Goal: Task Accomplishment & Management: Manage account settings

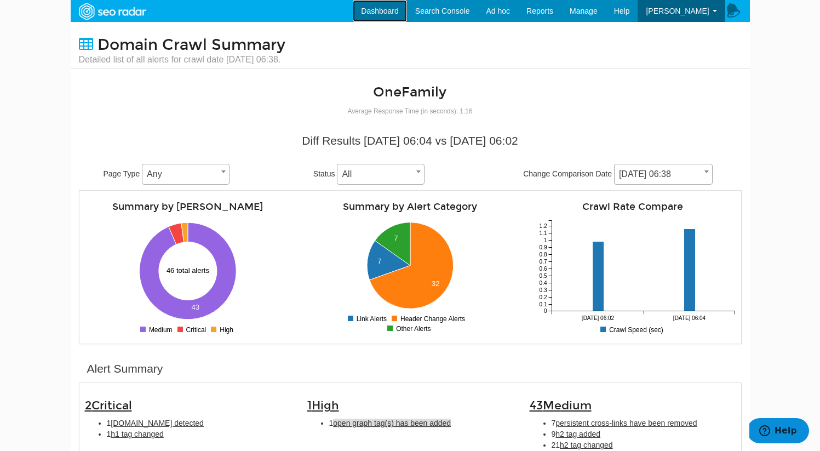
click at [407, 10] on link "Dashboard" at bounding box center [380, 11] width 54 height 22
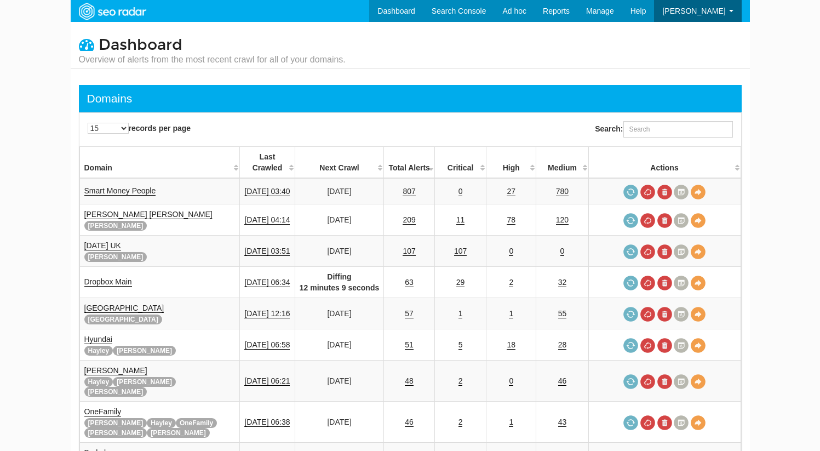
scroll to position [44, 0]
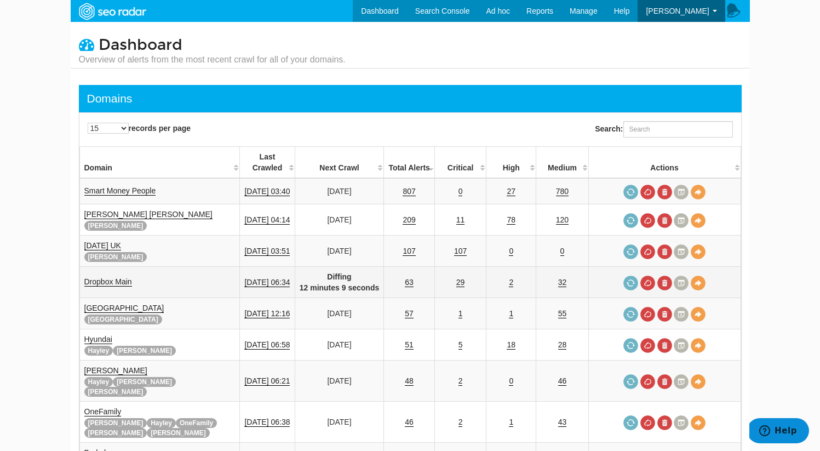
click at [342, 279] on strong "Diffing 12 minutes 9 seconds" at bounding box center [340, 282] width 80 height 20
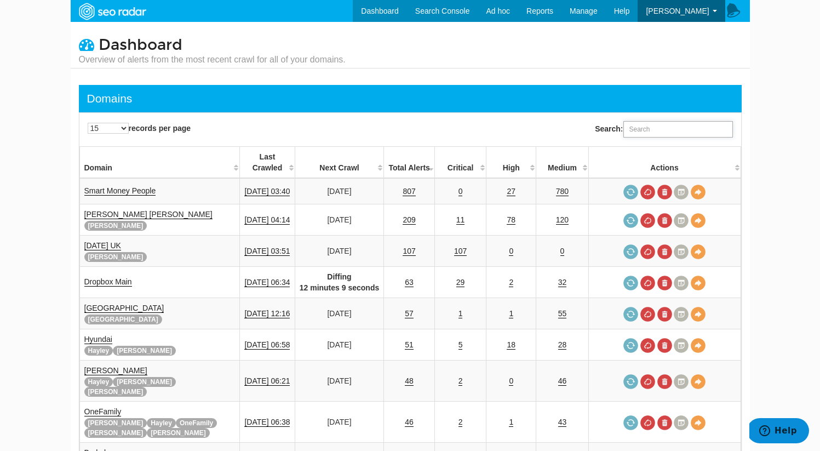
click at [677, 129] on input "Search:" at bounding box center [678, 129] width 110 height 16
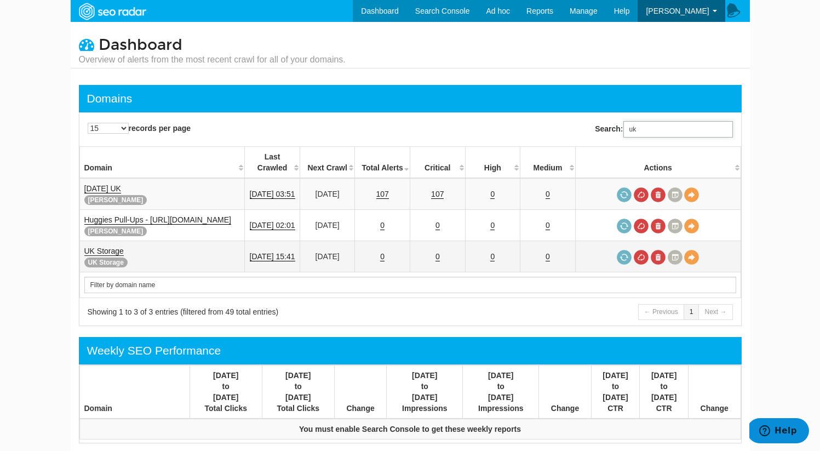
type input "uk"
click at [104, 252] on link "UK Storage" at bounding box center [103, 250] width 39 height 9
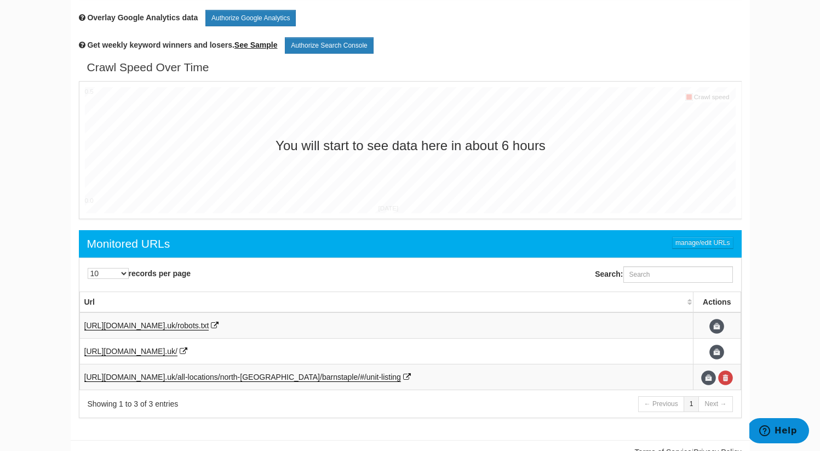
scroll to position [401, 0]
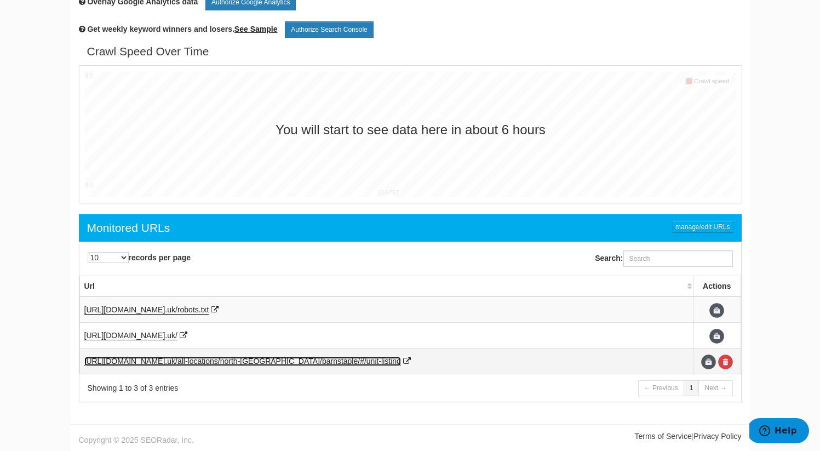
click at [274, 361] on span "uk/all-locations/north-[GEOGRAPHIC_DATA]/bar" at bounding box center [250, 360] width 166 height 9
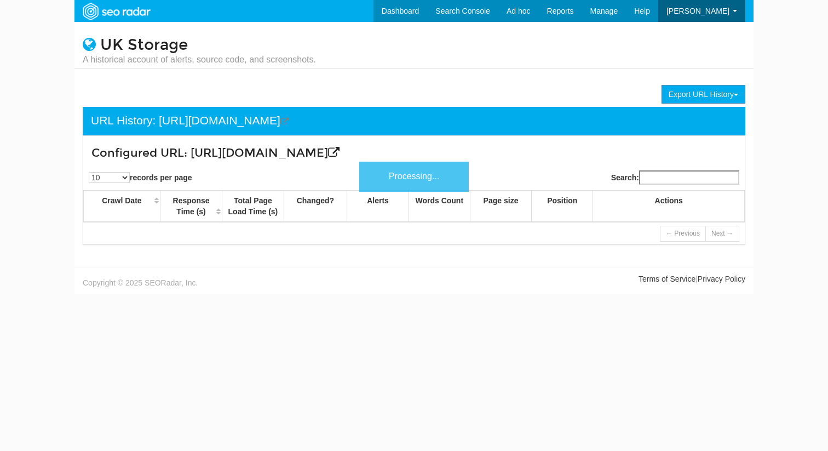
scroll to position [44, 0]
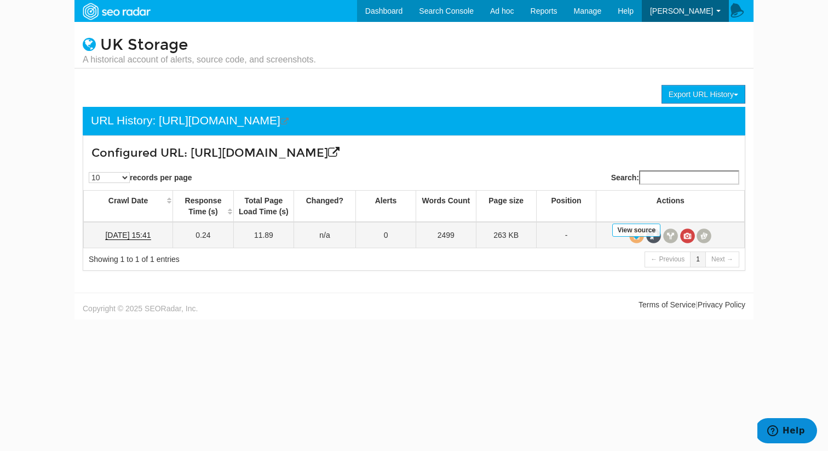
click at [640, 243] on span at bounding box center [636, 235] width 15 height 15
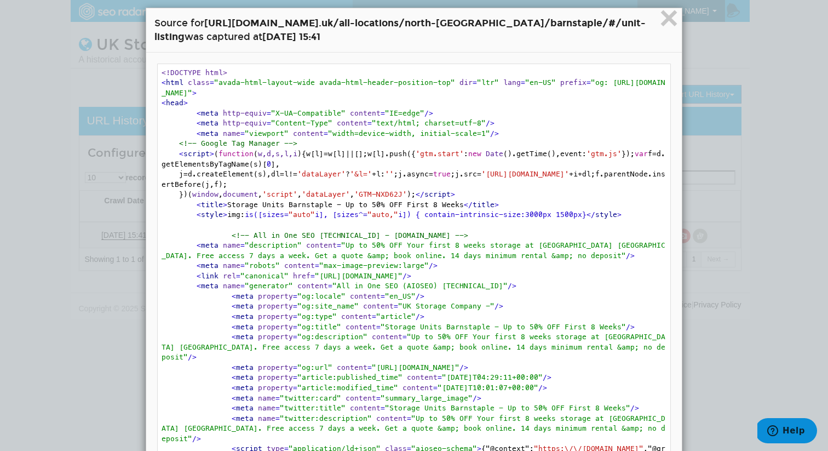
scroll to position [16, 0]
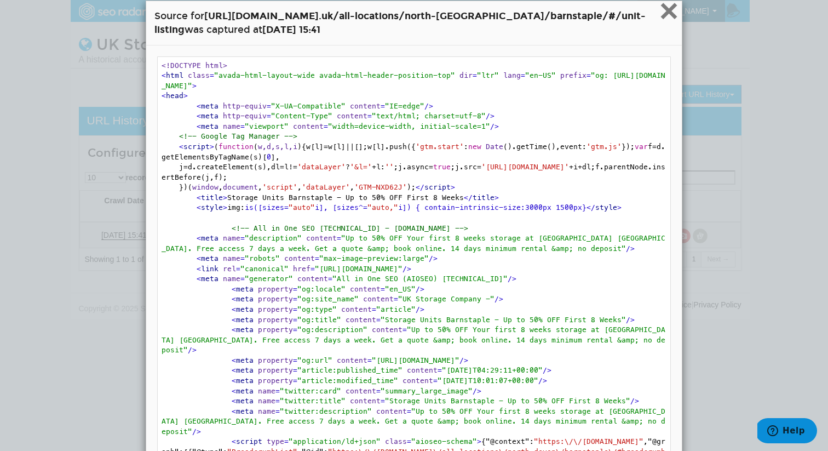
click at [660, 22] on span "×" at bounding box center [668, 10] width 19 height 37
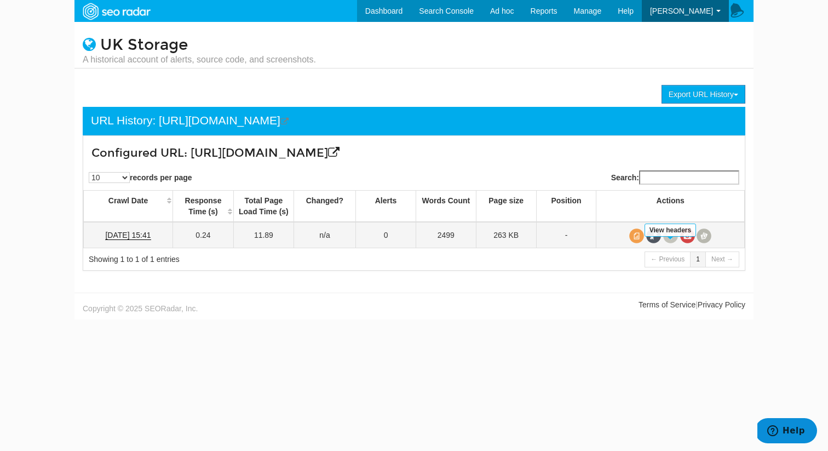
click at [672, 243] on span at bounding box center [670, 235] width 15 height 15
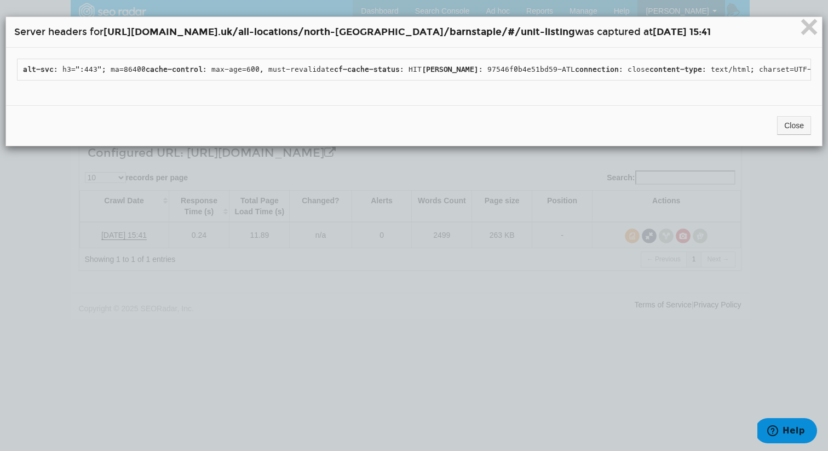
click at [550, 407] on div "× Server headers for https://www.ukstoragecompany.co. uk/all-locations/north-de…" at bounding box center [414, 225] width 828 height 451
click at [799, 24] on span "×" at bounding box center [808, 26] width 19 height 37
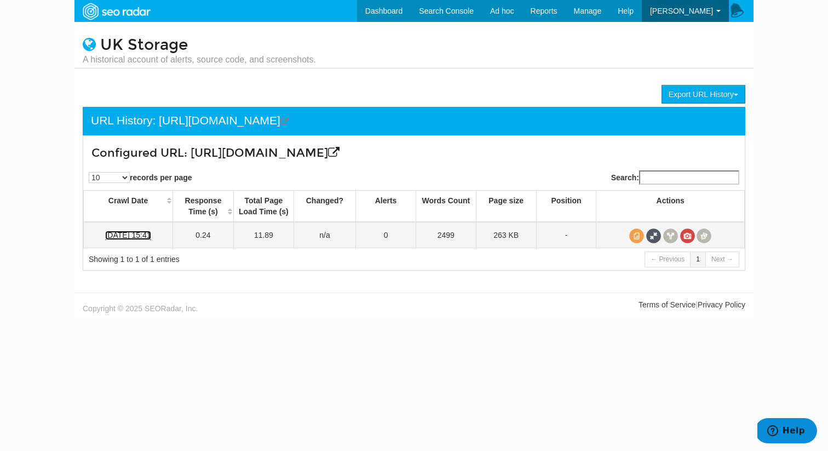
click at [151, 240] on link "08/26/2025 15:41" at bounding box center [127, 235] width 45 height 9
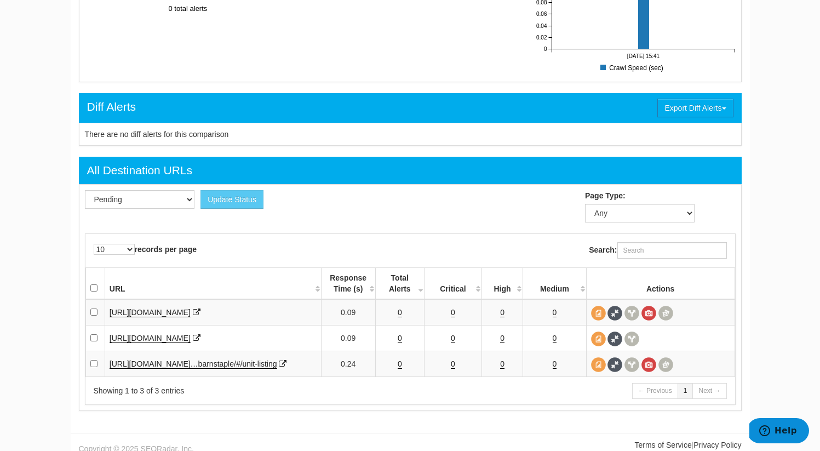
scroll to position [261, 0]
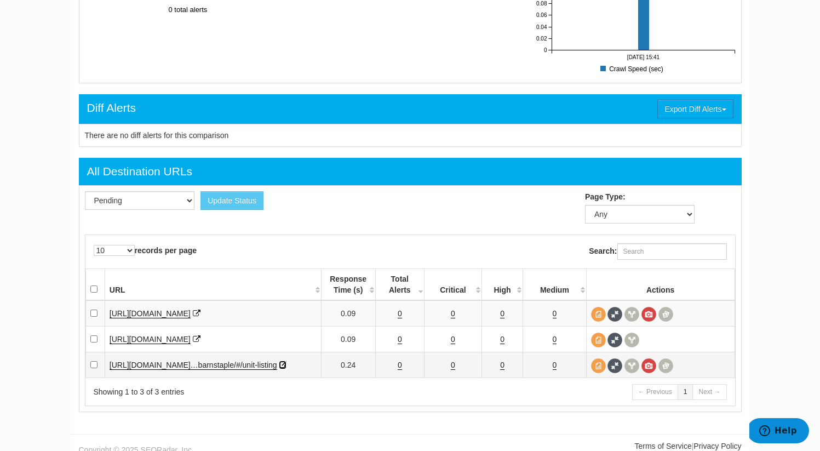
click at [279, 368] on icon at bounding box center [283, 365] width 8 height 8
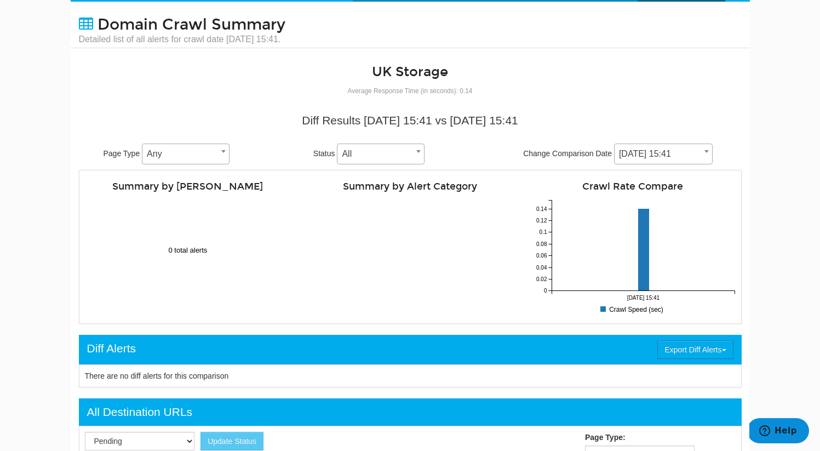
scroll to position [0, 0]
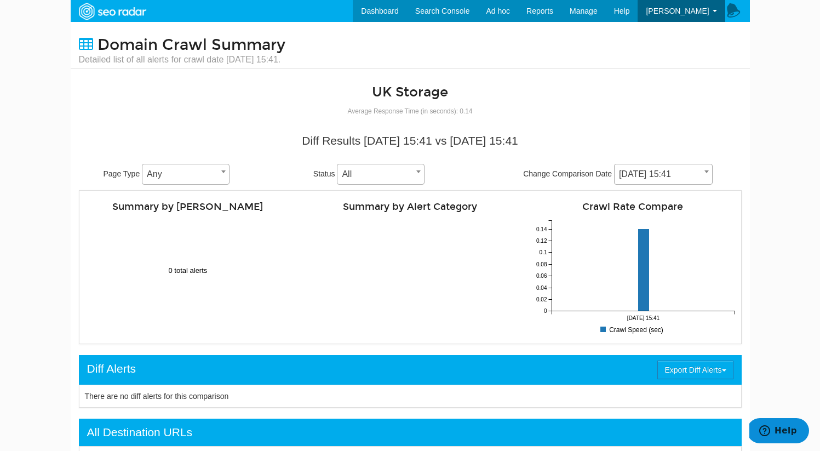
drag, startPoint x: 168, startPoint y: 260, endPoint x: 285, endPoint y: 292, distance: 121.5
click at [285, 292] on div "Summary by Alert Severity 0 total alerts 0 0.1 0.2 0.3 0.4 0.5 0.6 0.7 0.8 0.9 …" at bounding box center [188, 267] width 222 height 142
click at [381, 254] on rect at bounding box center [410, 273] width 165 height 107
click at [669, 37] on link "Account" at bounding box center [681, 32] width 87 height 14
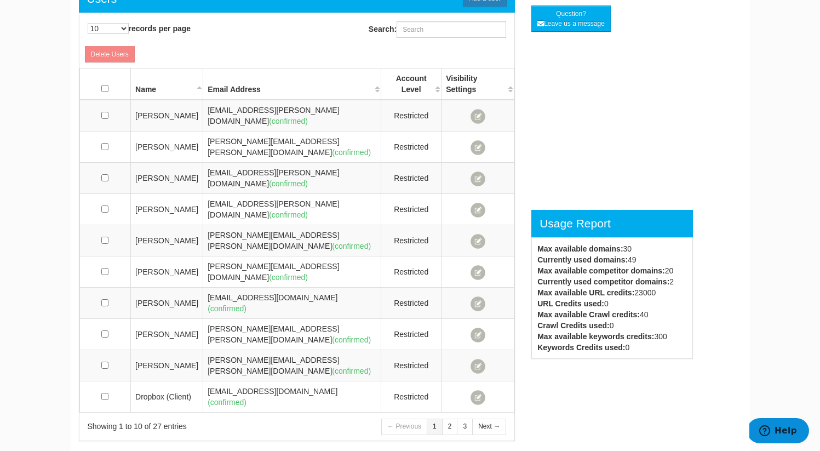
scroll to position [306, 0]
click at [492, 417] on link "Next →" at bounding box center [489, 425] width 34 height 16
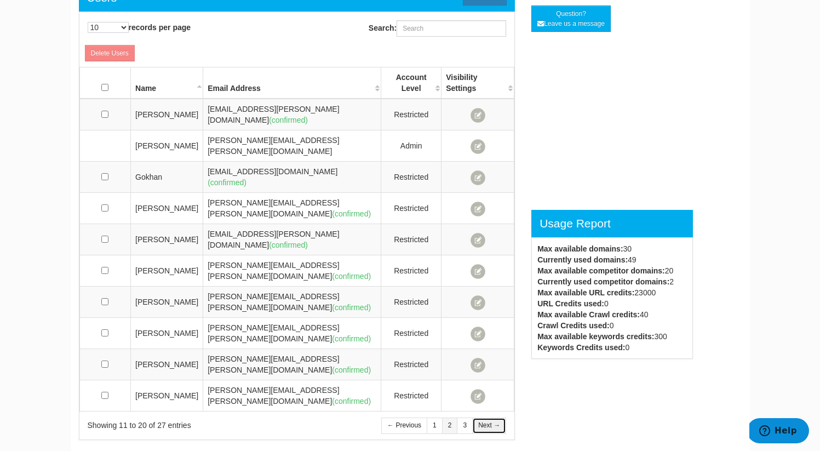
click at [492, 417] on link "Next →" at bounding box center [489, 425] width 34 height 16
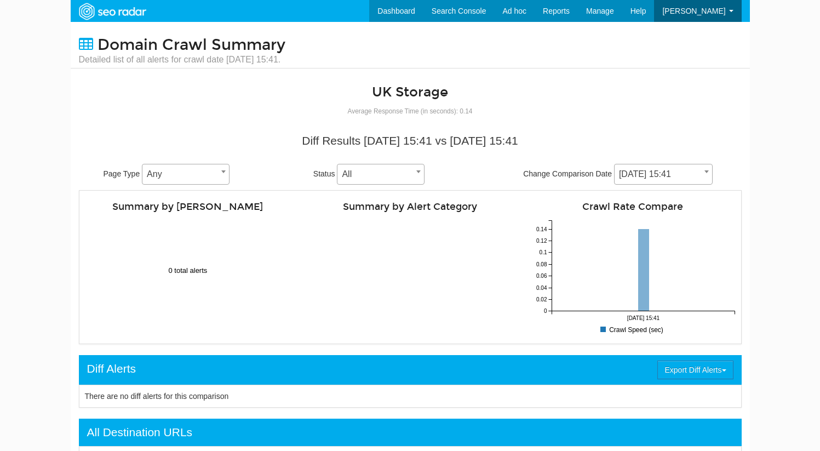
scroll to position [44, 0]
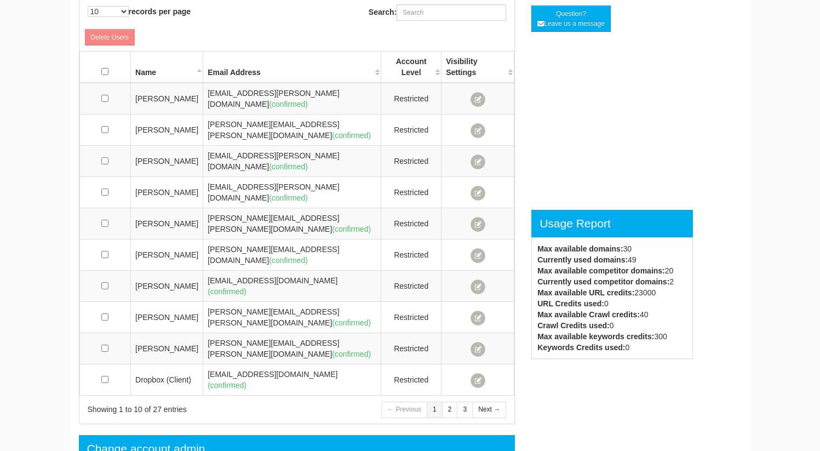
scroll to position [44, 0]
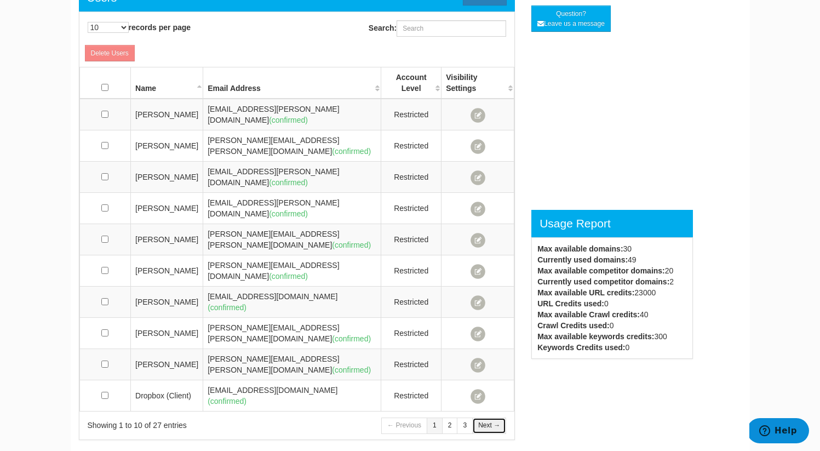
click at [496, 417] on link "Next →" at bounding box center [489, 425] width 34 height 16
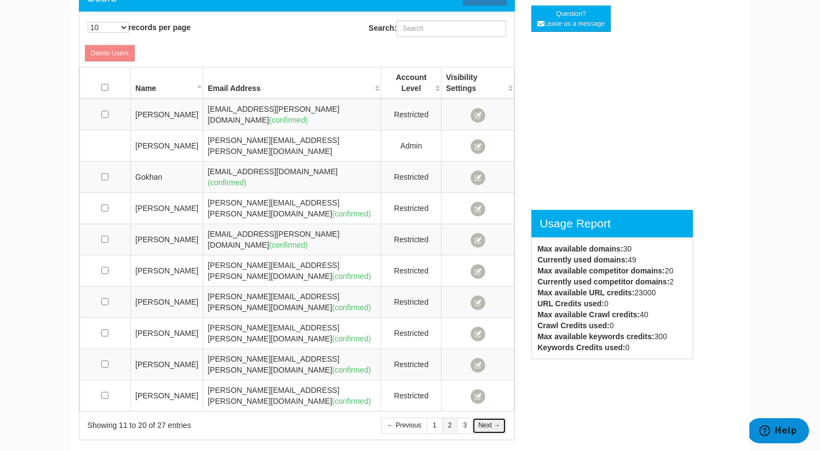
click at [496, 417] on link "Next →" at bounding box center [489, 425] width 34 height 16
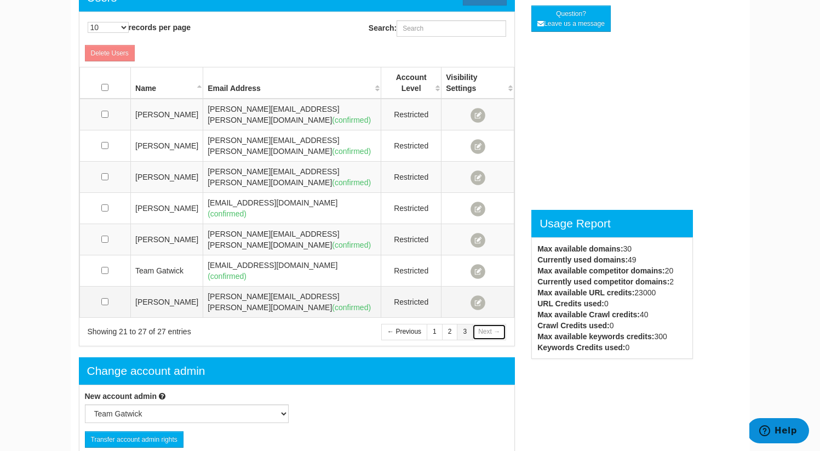
scroll to position [441, 0]
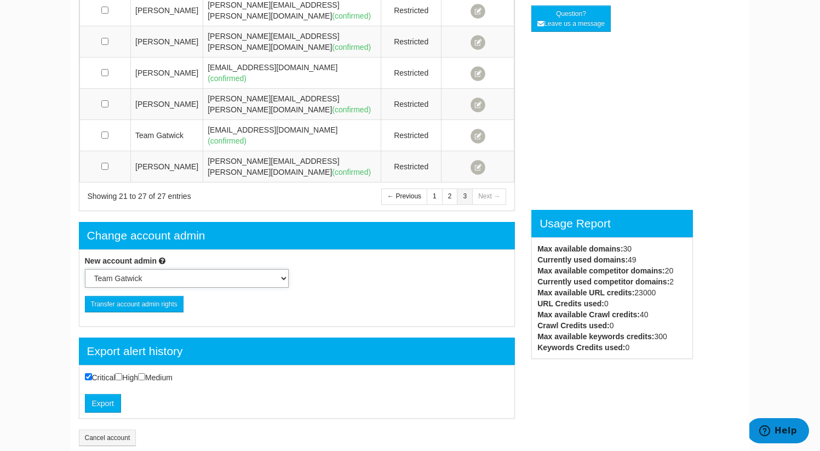
click at [241, 269] on select "Team Gatwick [PERSON_NAME] Dropbox (Client) [PERSON_NAME] [PERSON_NAME] [PERSON…" at bounding box center [187, 278] width 204 height 19
click at [254, 269] on select "Team Gatwick [PERSON_NAME] Dropbox (Client) [PERSON_NAME] [PERSON_NAME] [PERSON…" at bounding box center [187, 278] width 204 height 19
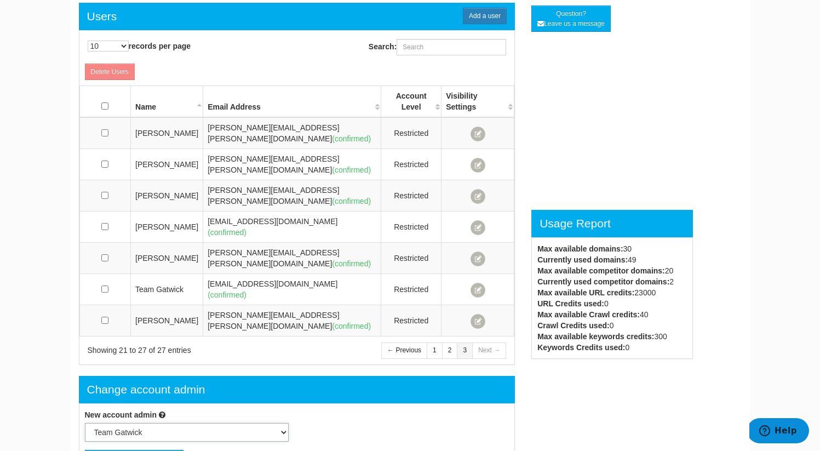
scroll to position [279, 0]
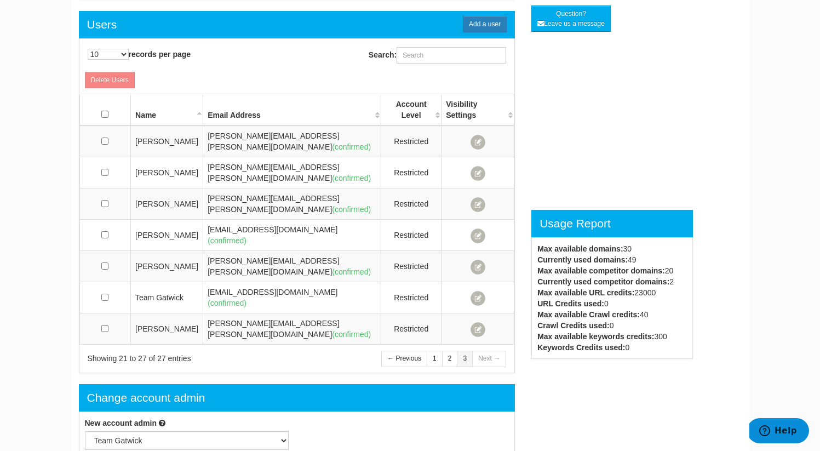
click at [437, 110] on th "Account Level" at bounding box center [411, 110] width 60 height 32
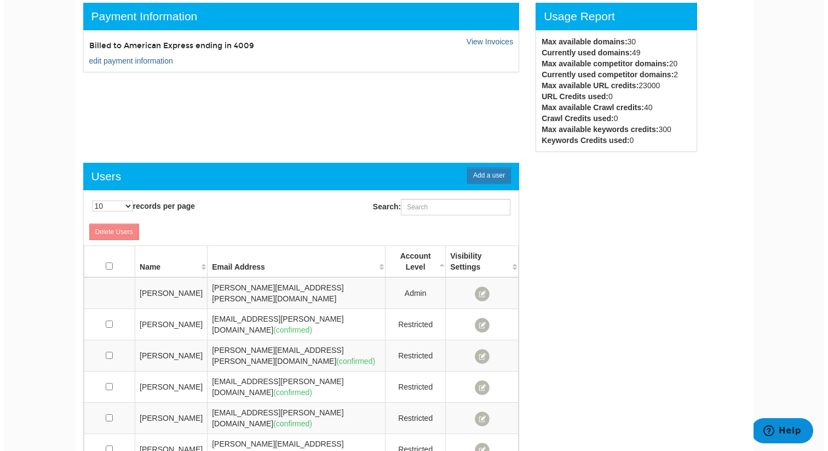
scroll to position [306, 0]
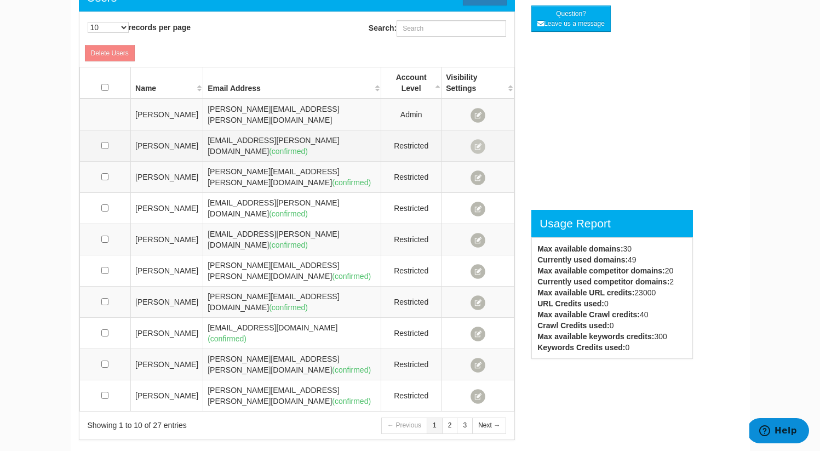
click at [479, 139] on span at bounding box center [477, 146] width 15 height 15
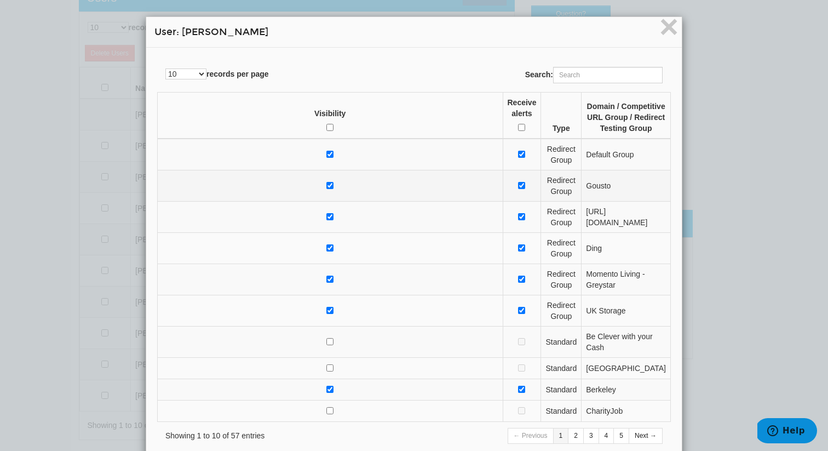
scroll to position [76, 0]
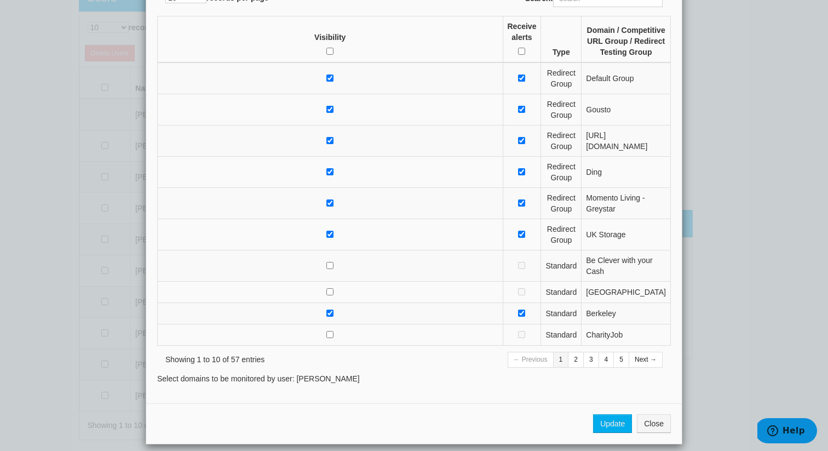
click at [802, 151] on div "× User: [PERSON_NAME] 10 25 50 100 500 1000 records per page Search: Visibility…" at bounding box center [414, 225] width 828 height 451
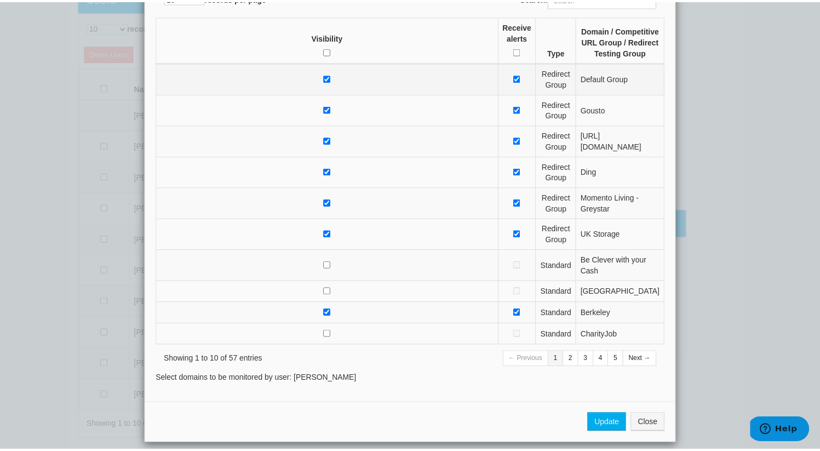
scroll to position [0, 0]
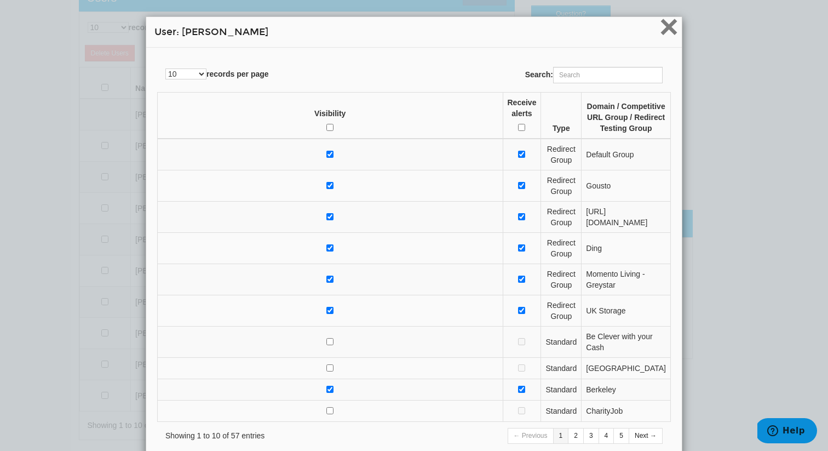
click at [671, 23] on span "×" at bounding box center [668, 26] width 19 height 37
